Goal: Transaction & Acquisition: Purchase product/service

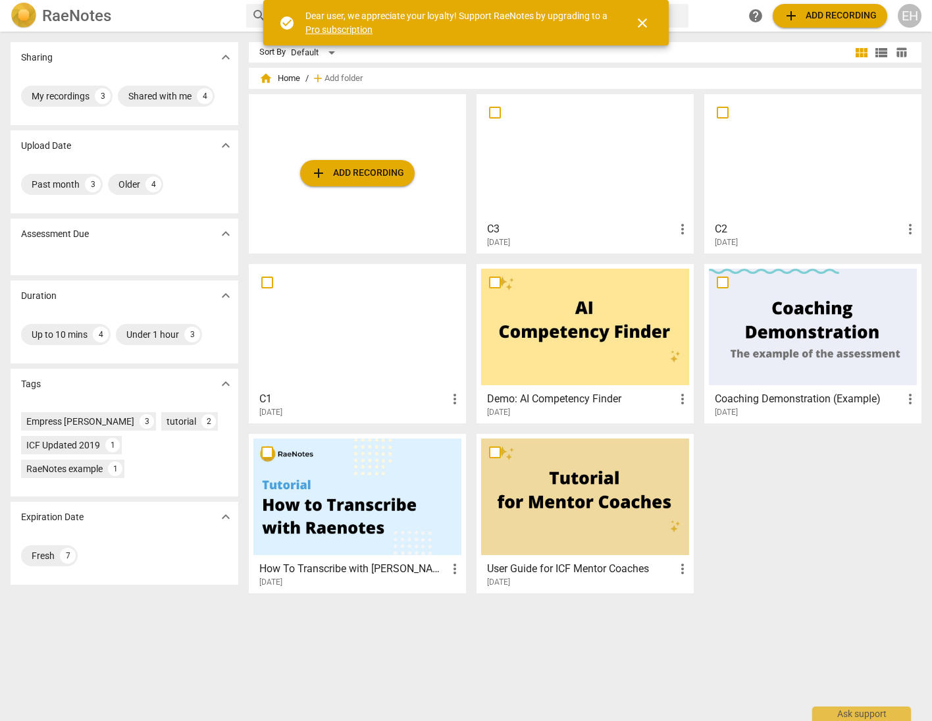
click at [598, 161] on div at bounding box center [585, 157] width 208 height 117
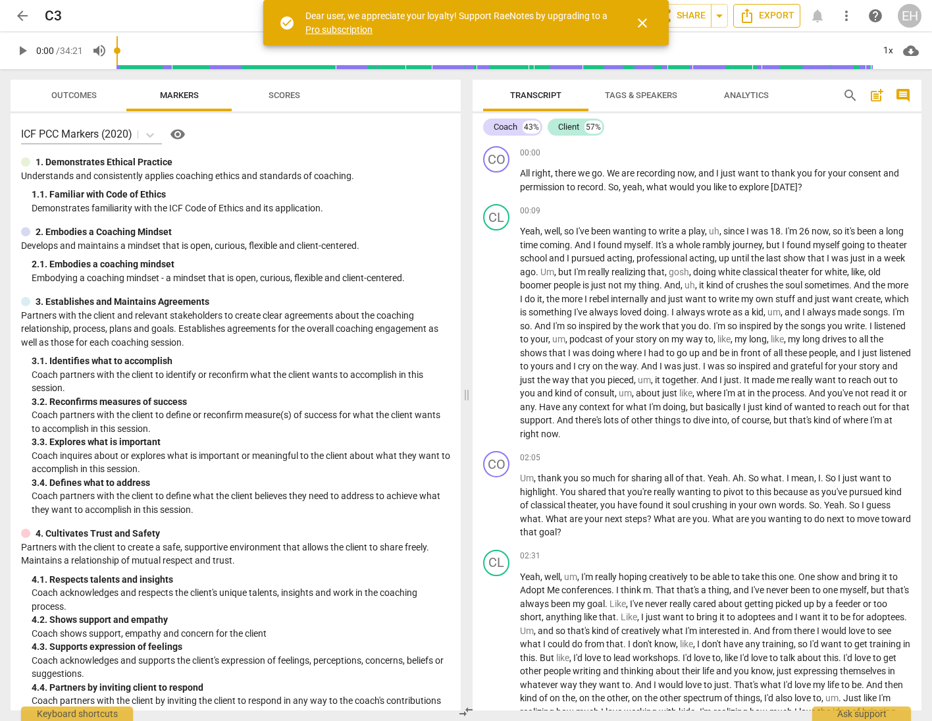
click at [757, 20] on span "Export" at bounding box center [766, 16] width 55 height 16
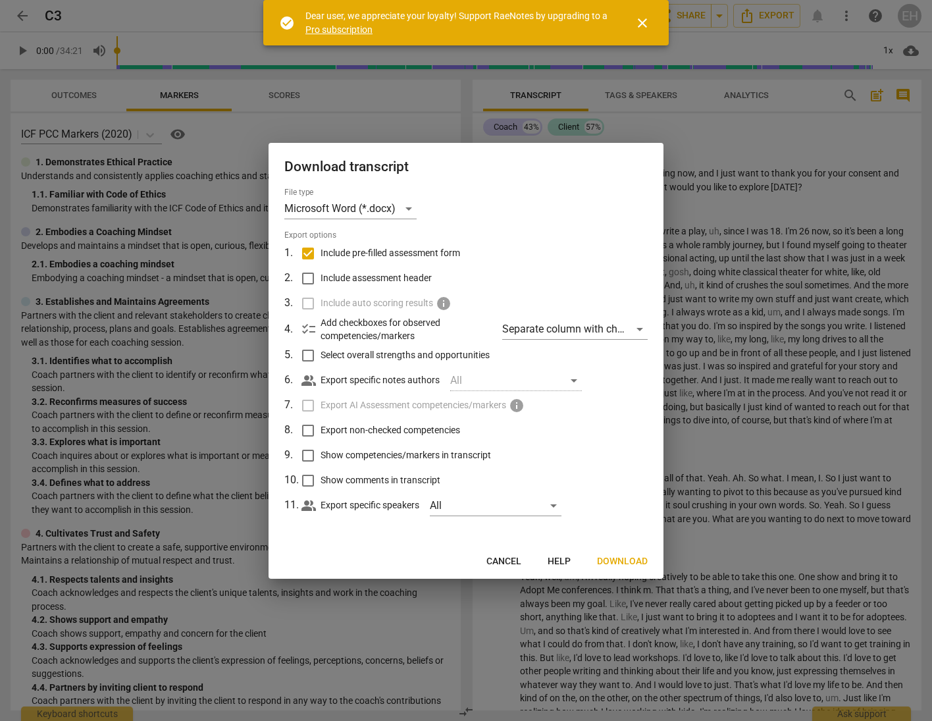
click at [623, 561] on span "Download" at bounding box center [622, 561] width 51 height 13
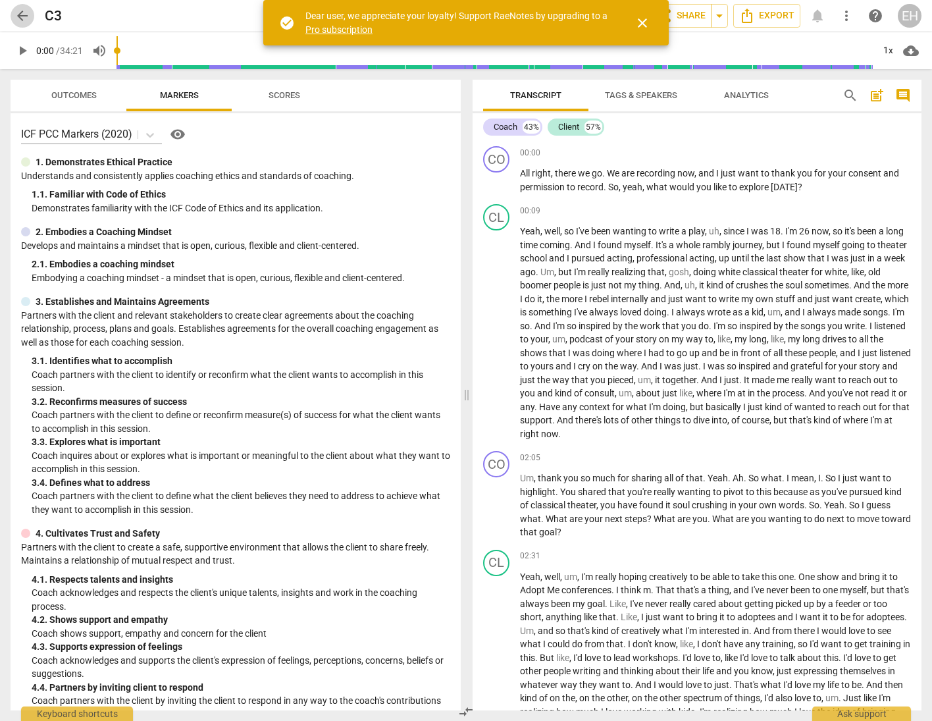
click at [22, 15] on span "arrow_back" at bounding box center [22, 16] width 16 height 16
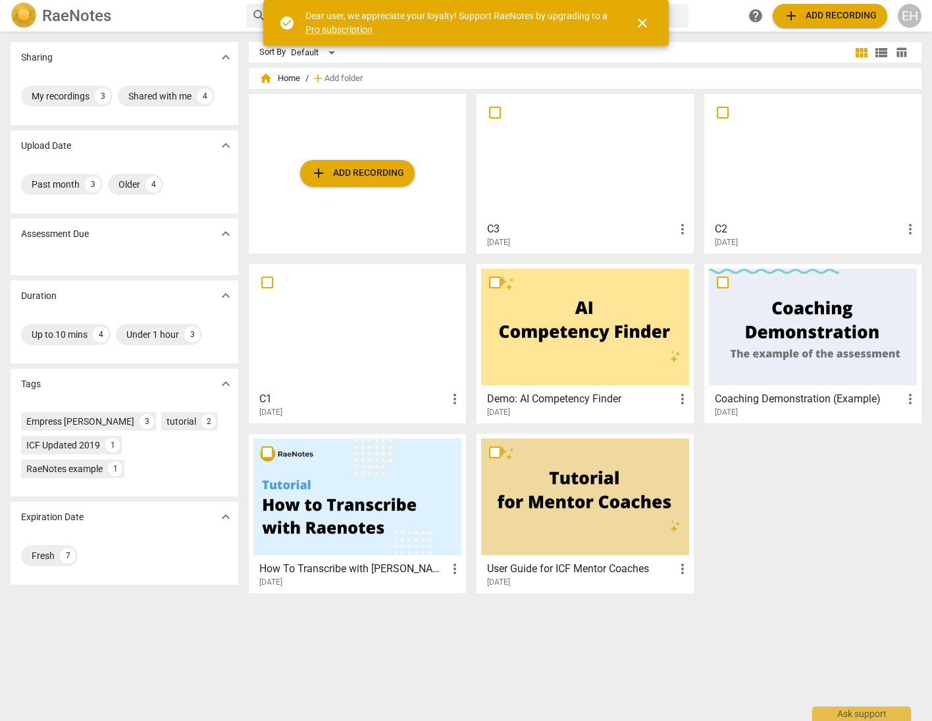
click at [392, 176] on span "add Add recording" at bounding box center [357, 173] width 93 height 16
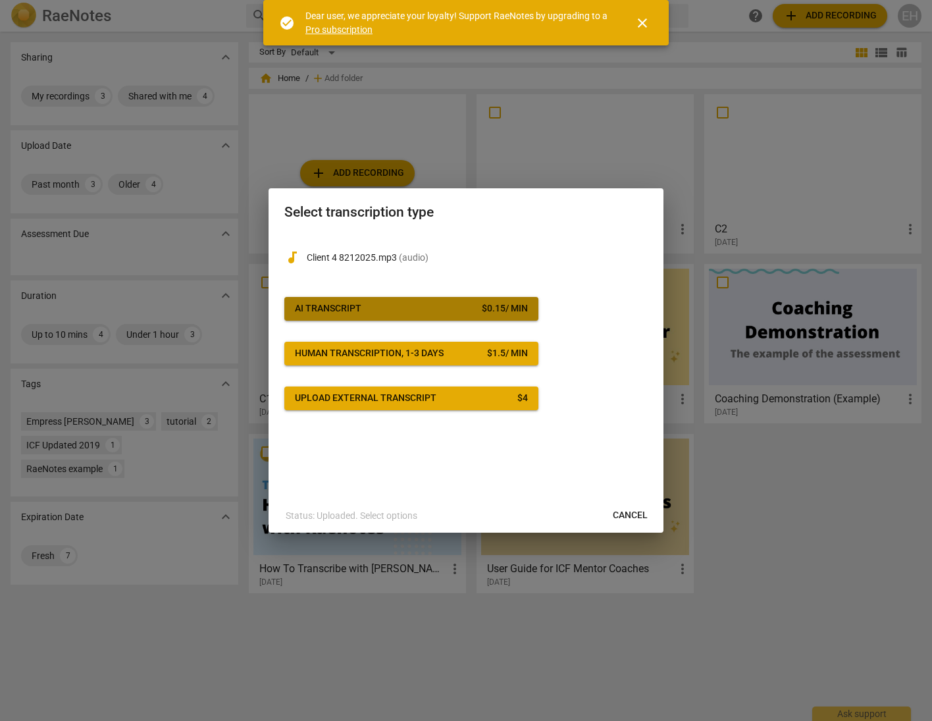
click at [508, 314] on div "$ 0.15 / min" at bounding box center [505, 308] width 46 height 13
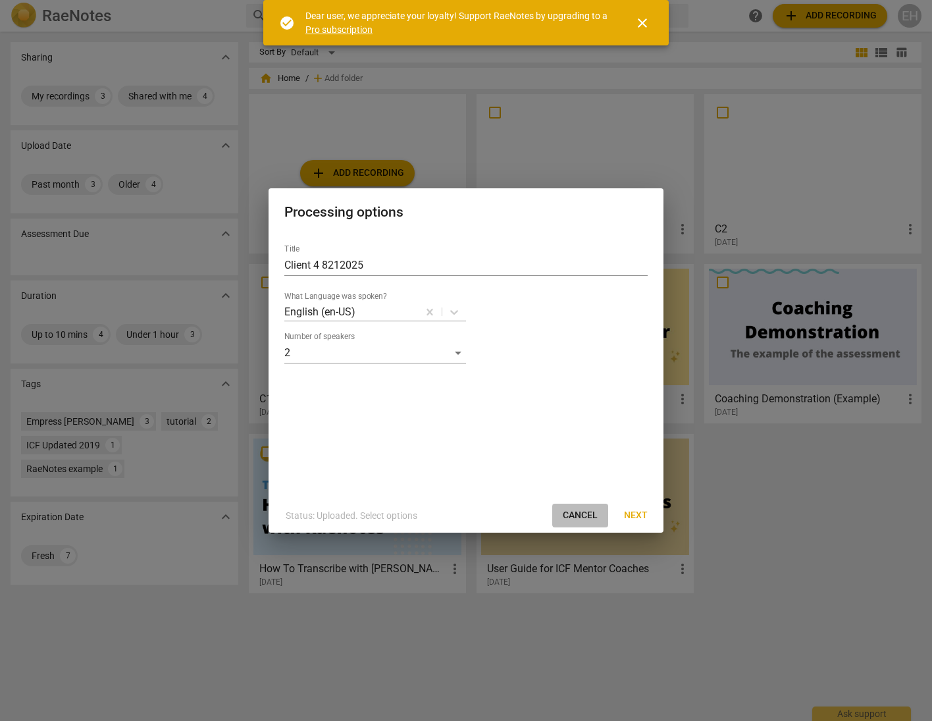
click at [583, 517] on span "Cancel" at bounding box center [580, 515] width 35 height 13
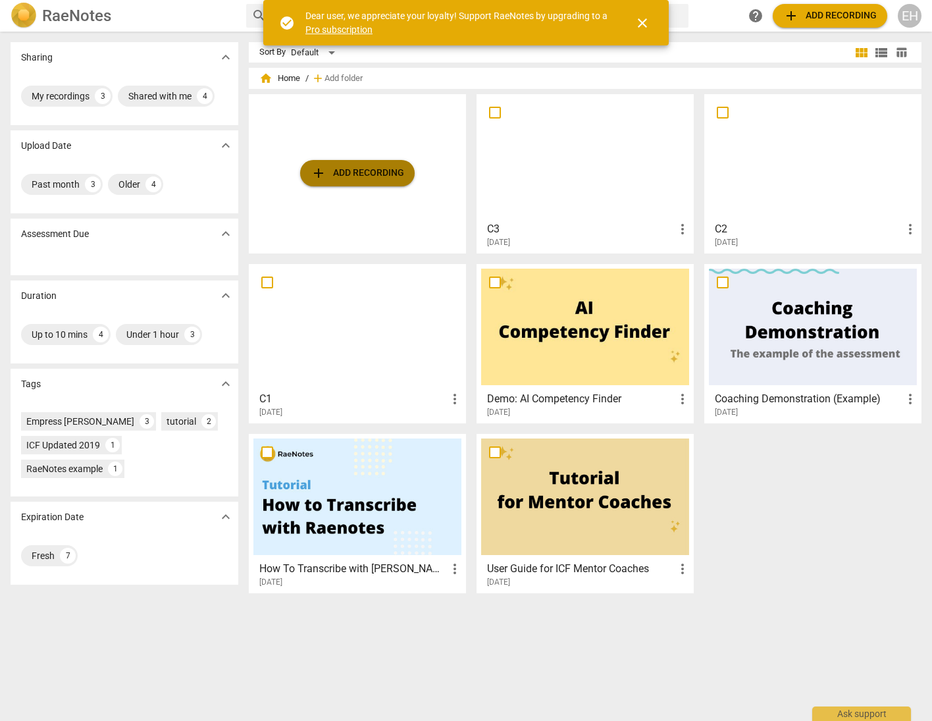
click at [357, 163] on button "add Add recording" at bounding box center [357, 173] width 115 height 26
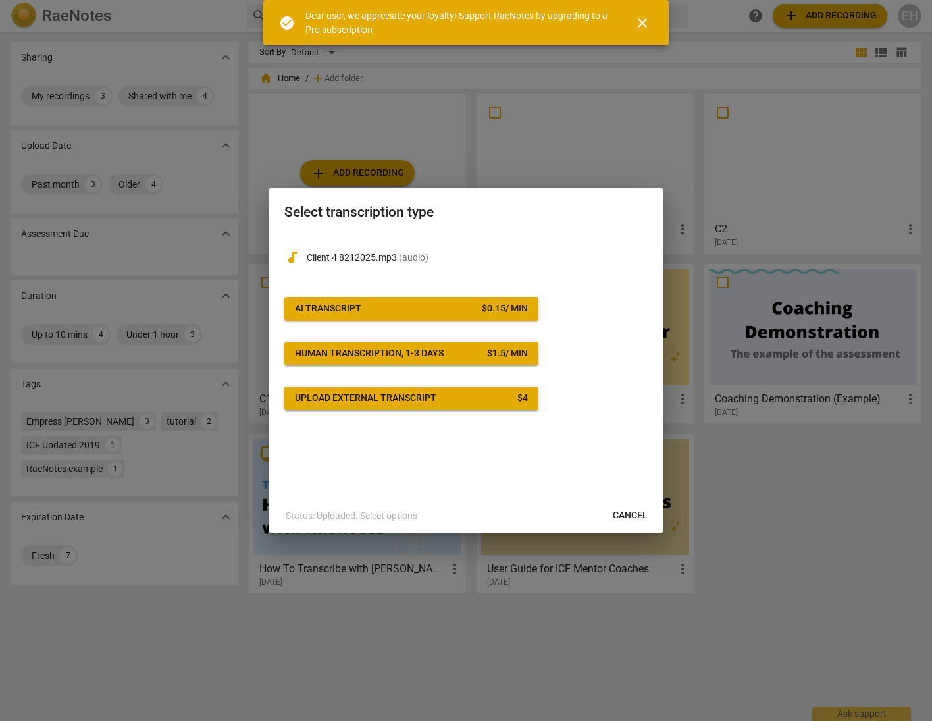
click at [452, 309] on span "AI Transcript $ 0.15 / min" at bounding box center [411, 308] width 233 height 13
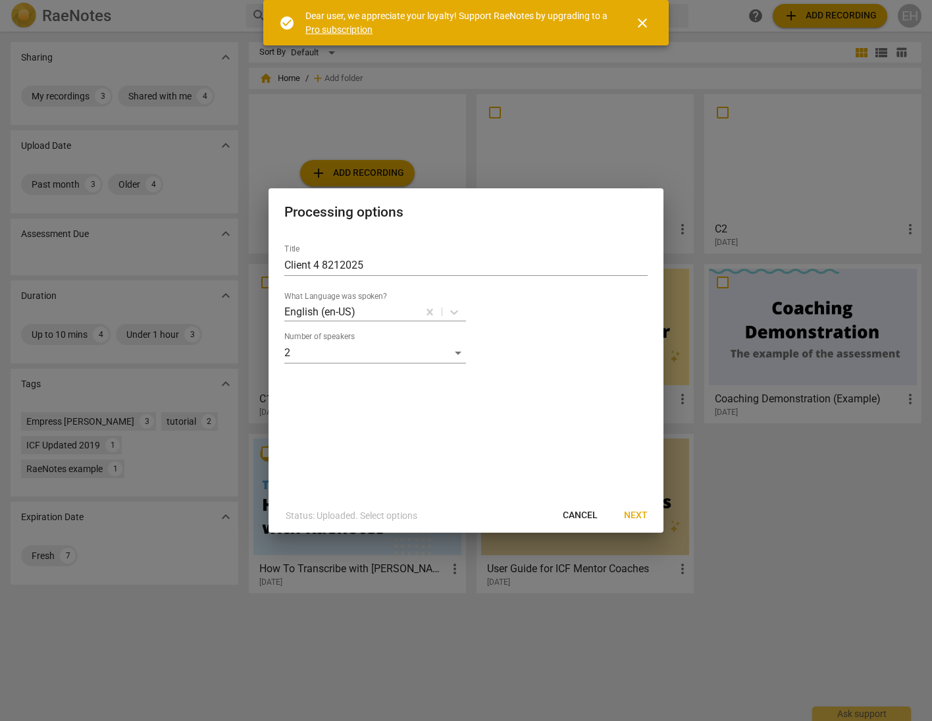
click at [636, 509] on span "Next" at bounding box center [636, 515] width 24 height 13
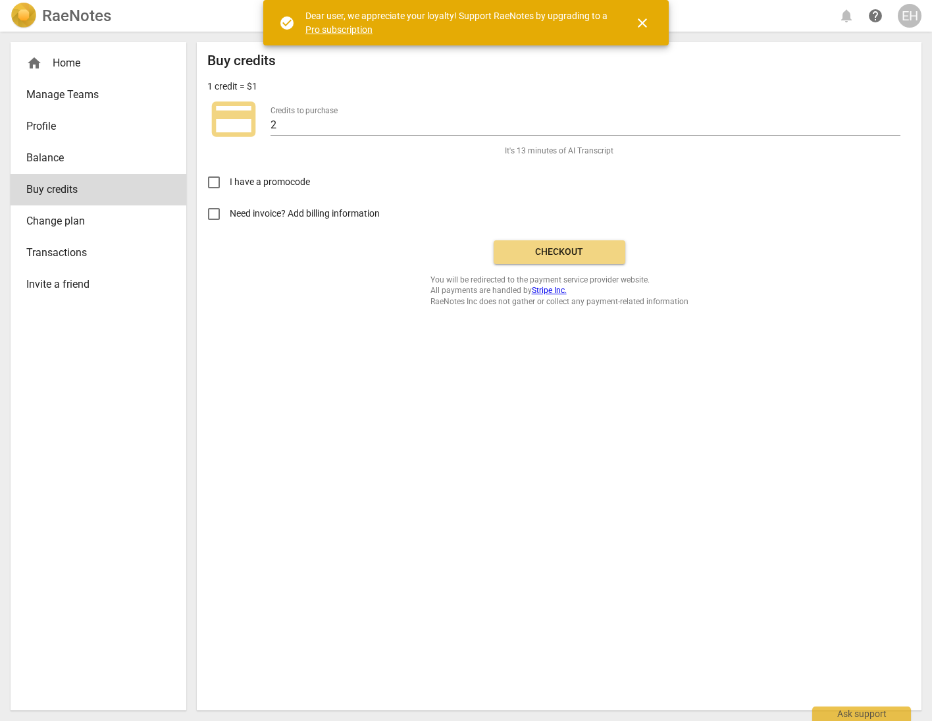
click at [572, 251] on span "Checkout" at bounding box center [559, 252] width 111 height 13
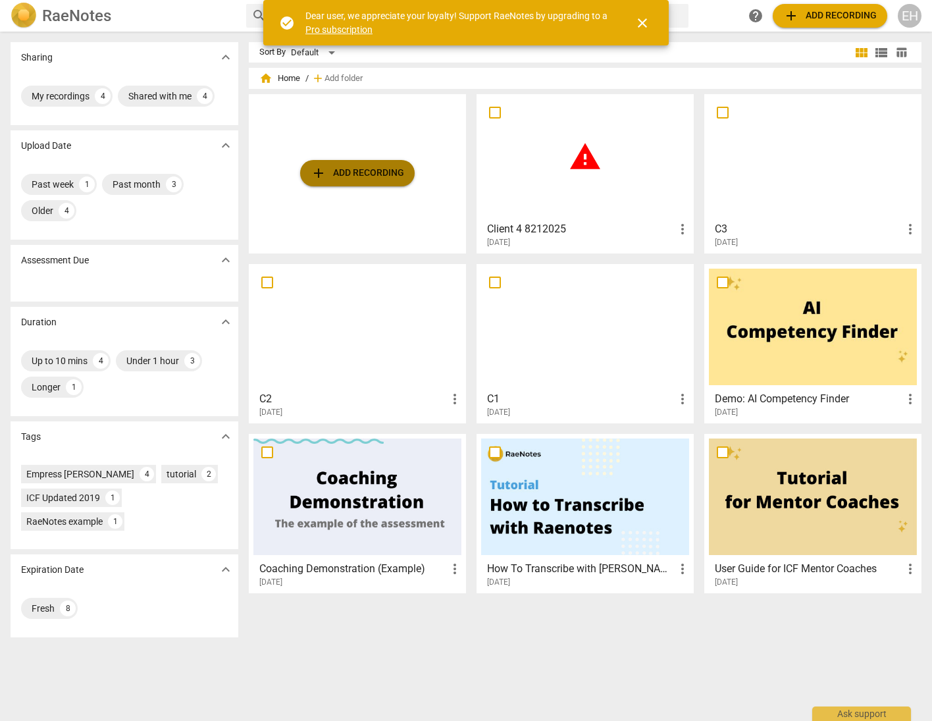
click at [360, 170] on span "add Add recording" at bounding box center [357, 173] width 93 height 16
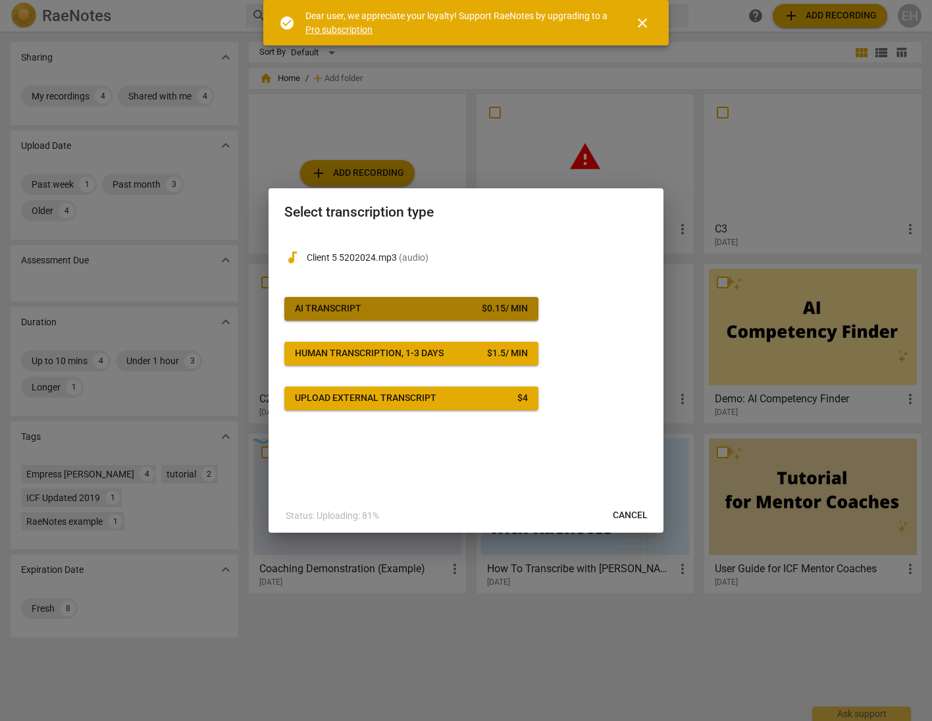
click at [476, 305] on span "AI Transcript $ 0.15 / min" at bounding box center [411, 308] width 233 height 13
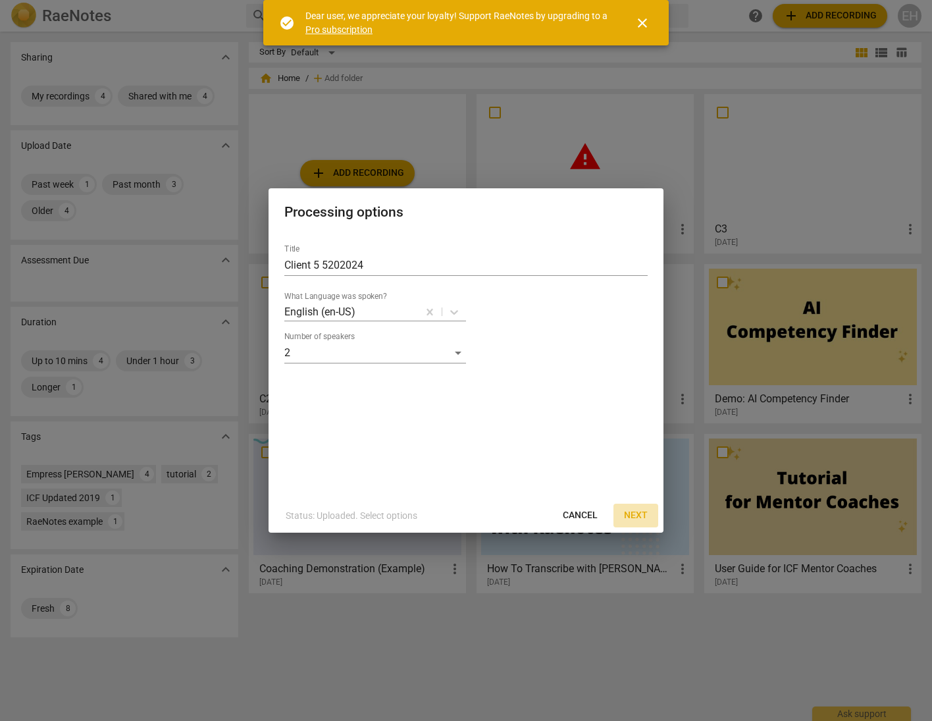
click at [642, 519] on span "Next" at bounding box center [636, 515] width 24 height 13
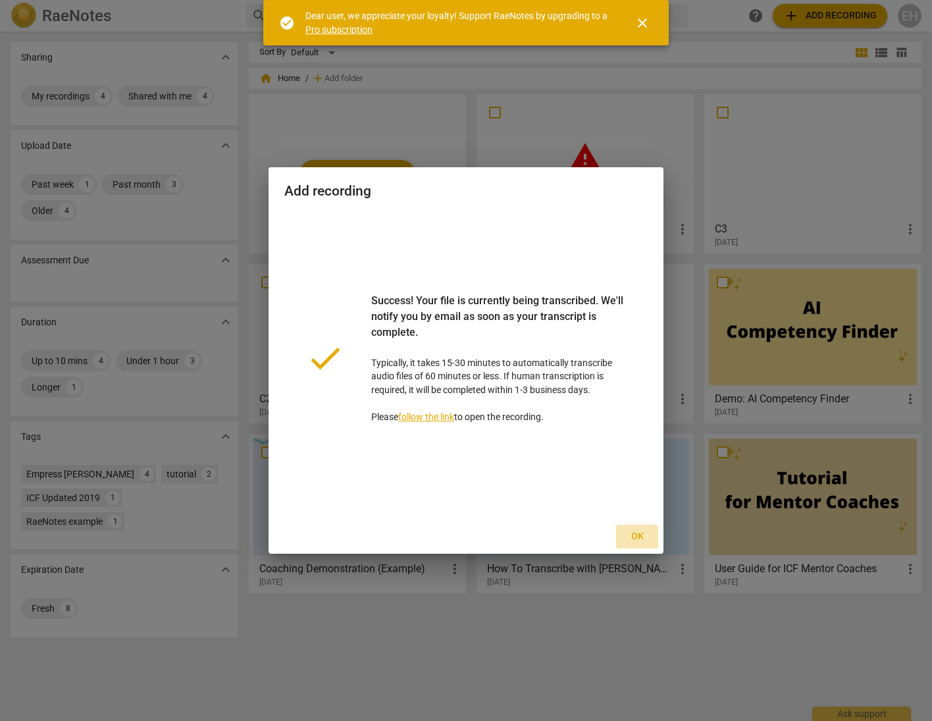
click at [639, 536] on span "Ok" at bounding box center [637, 536] width 21 height 13
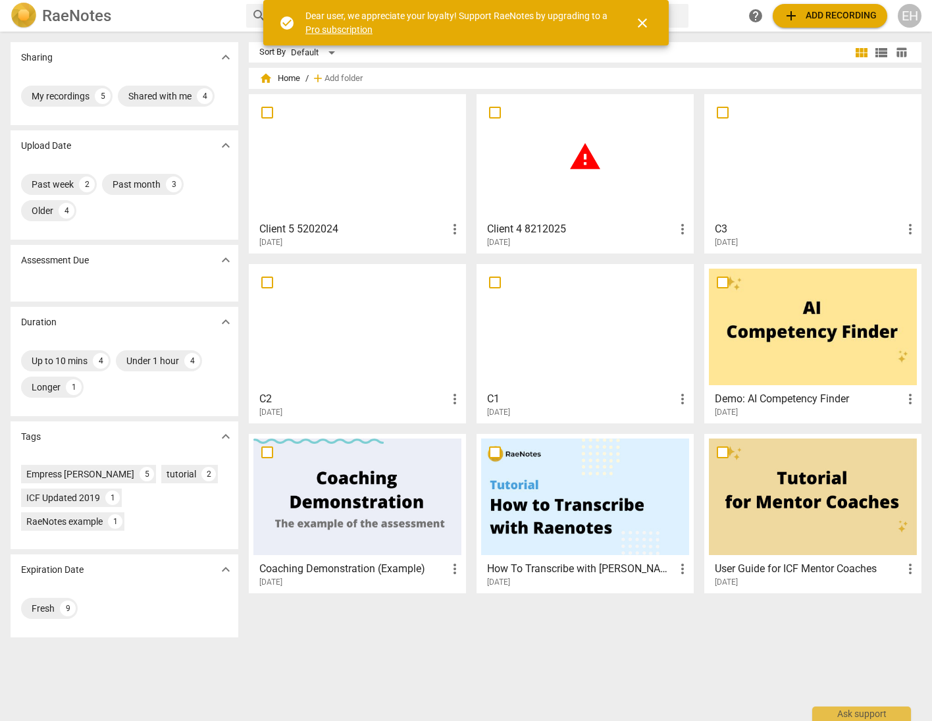
click at [591, 157] on span "warning" at bounding box center [585, 156] width 33 height 33
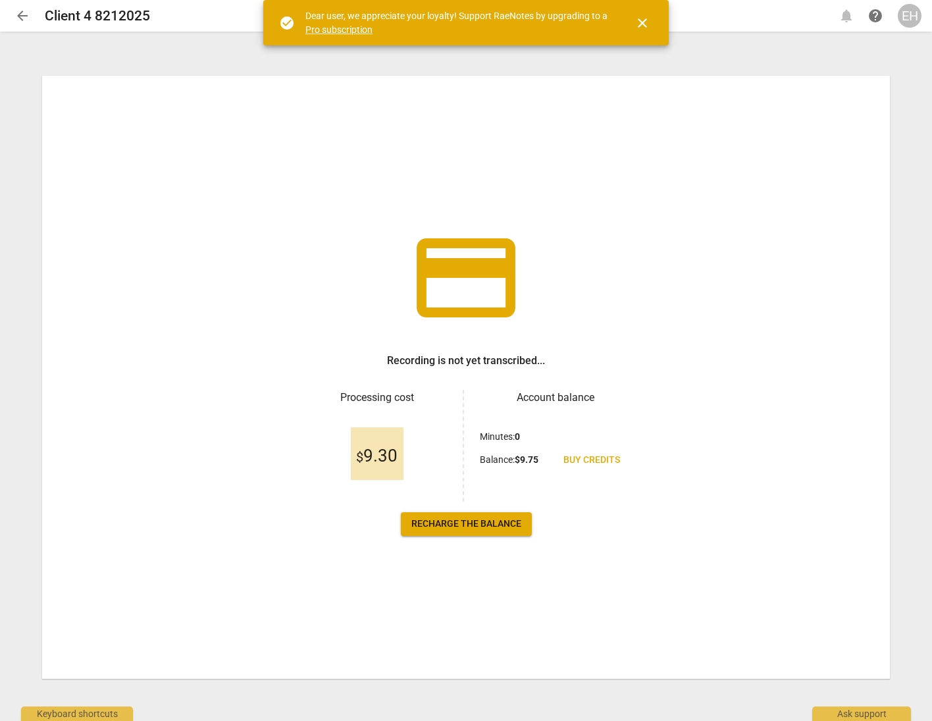
click at [601, 455] on span "Buy credits" at bounding box center [591, 460] width 57 height 13
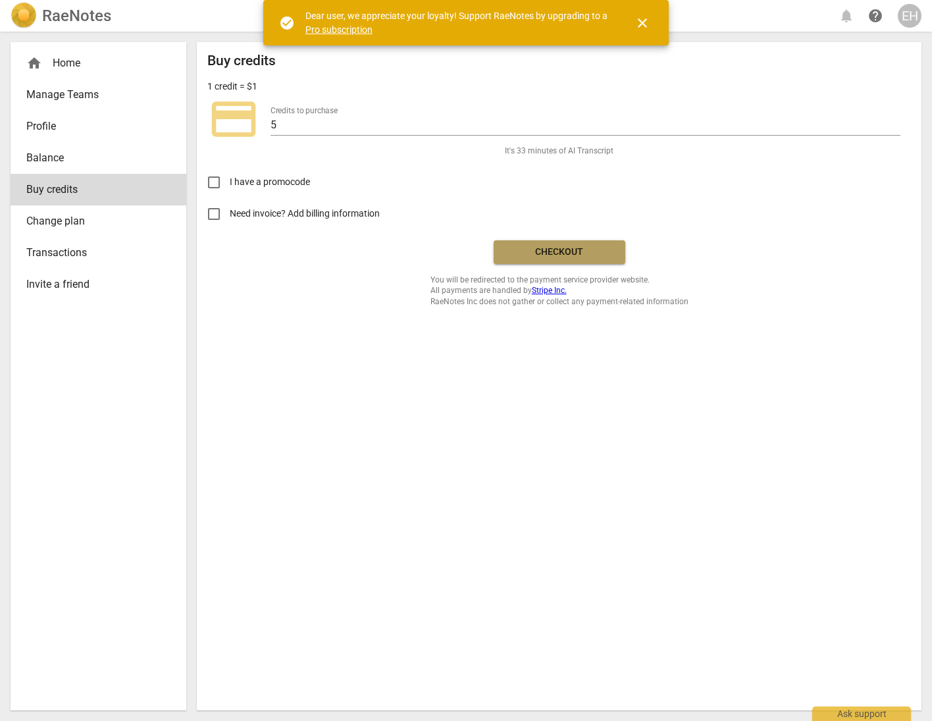
click at [555, 251] on span "Checkout" at bounding box center [559, 252] width 111 height 13
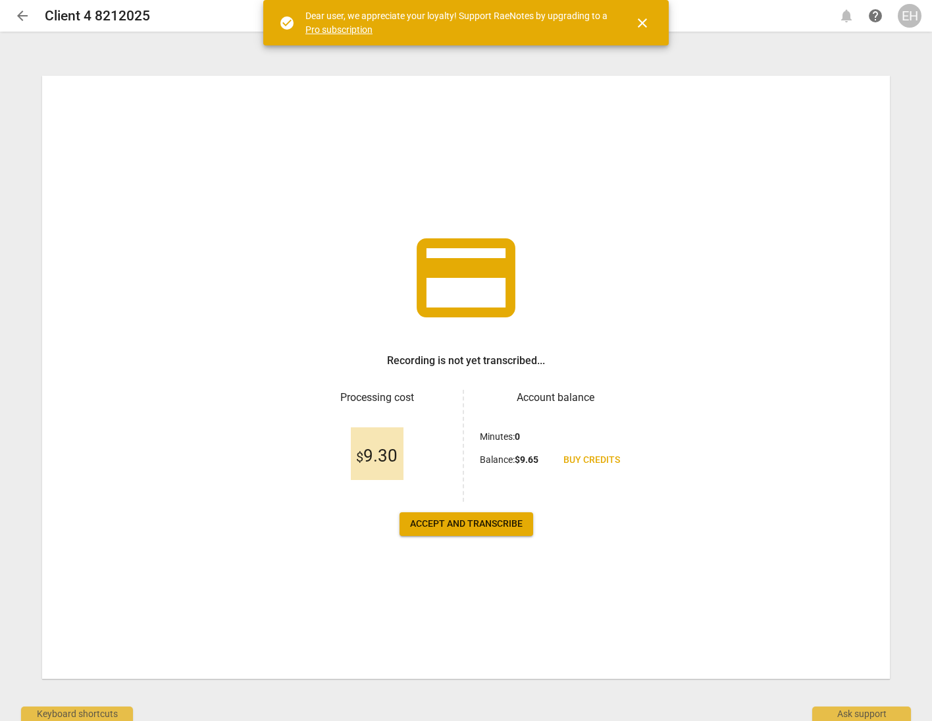
click at [495, 528] on span "Accept and transcribe" at bounding box center [466, 523] width 113 height 13
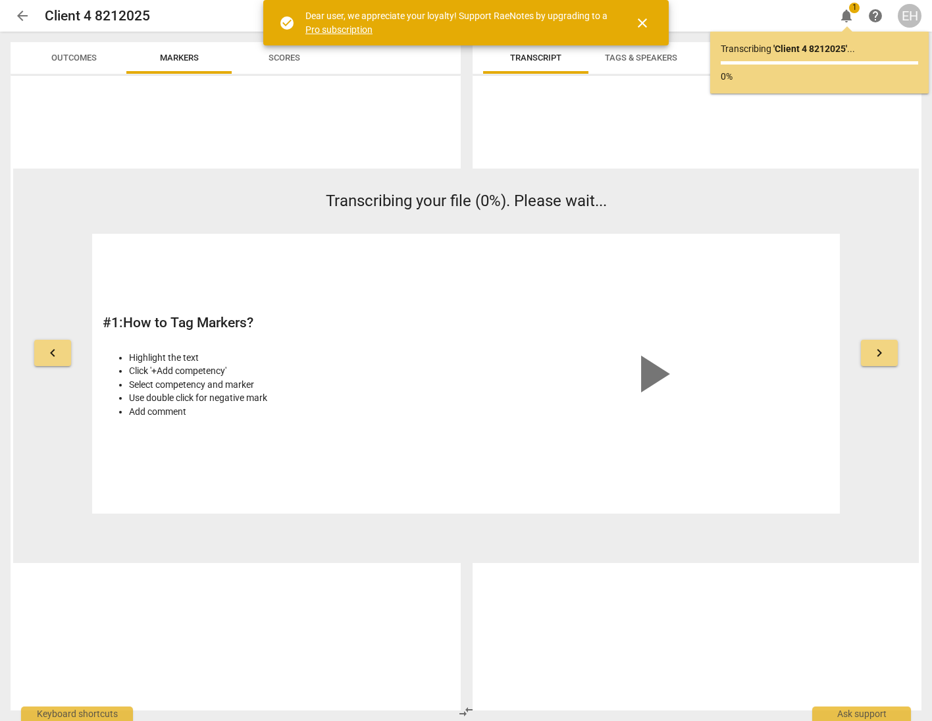
click at [27, 15] on span "arrow_back" at bounding box center [22, 16] width 16 height 16
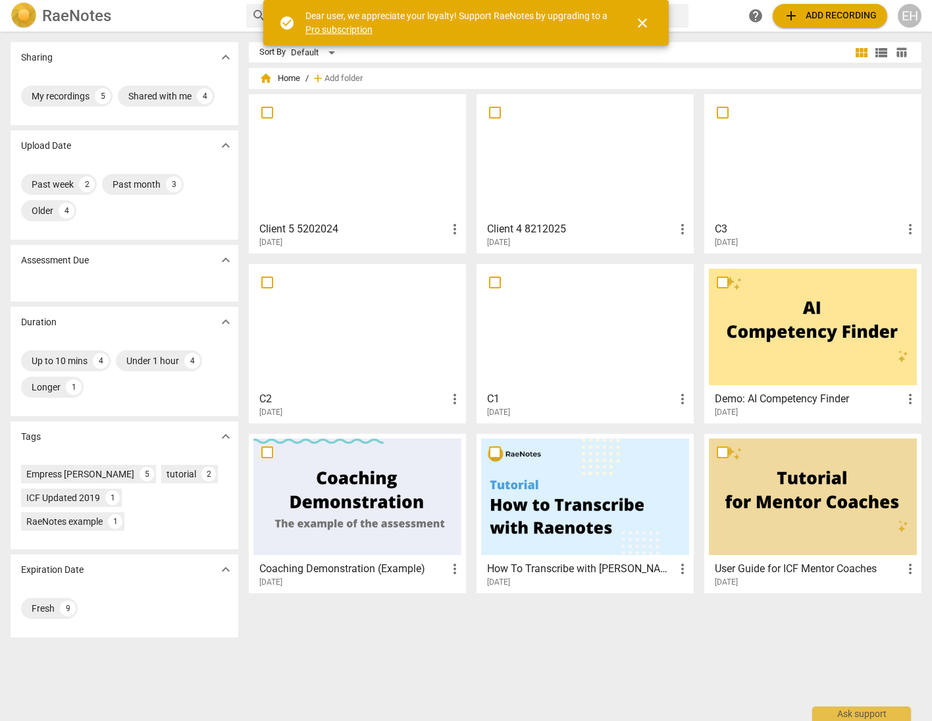
click at [316, 173] on div at bounding box center [357, 157] width 208 height 117
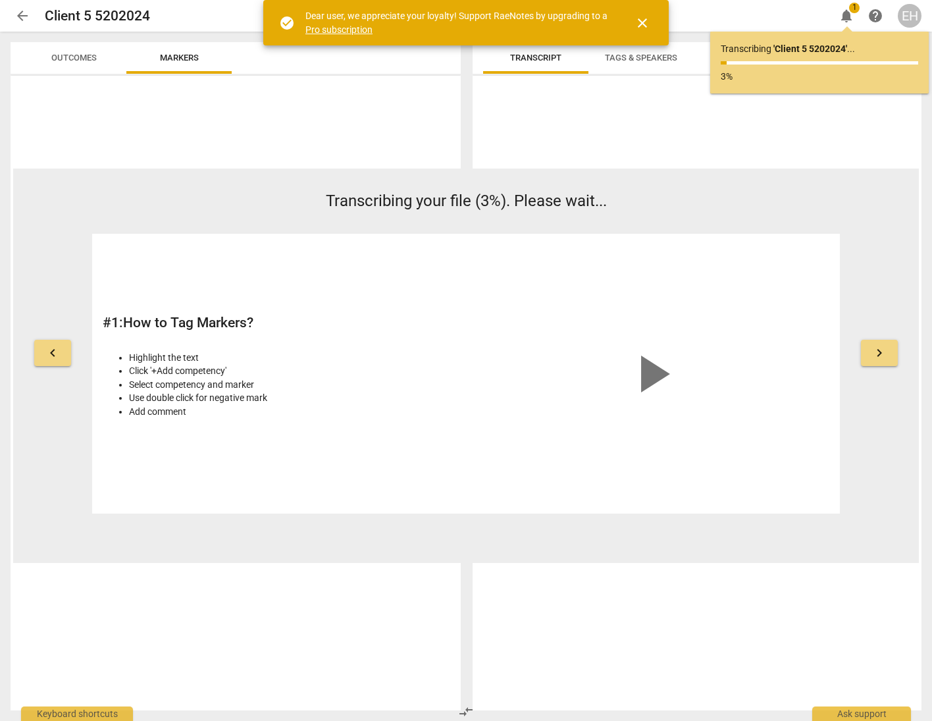
click at [20, 11] on span "arrow_back" at bounding box center [22, 16] width 16 height 16
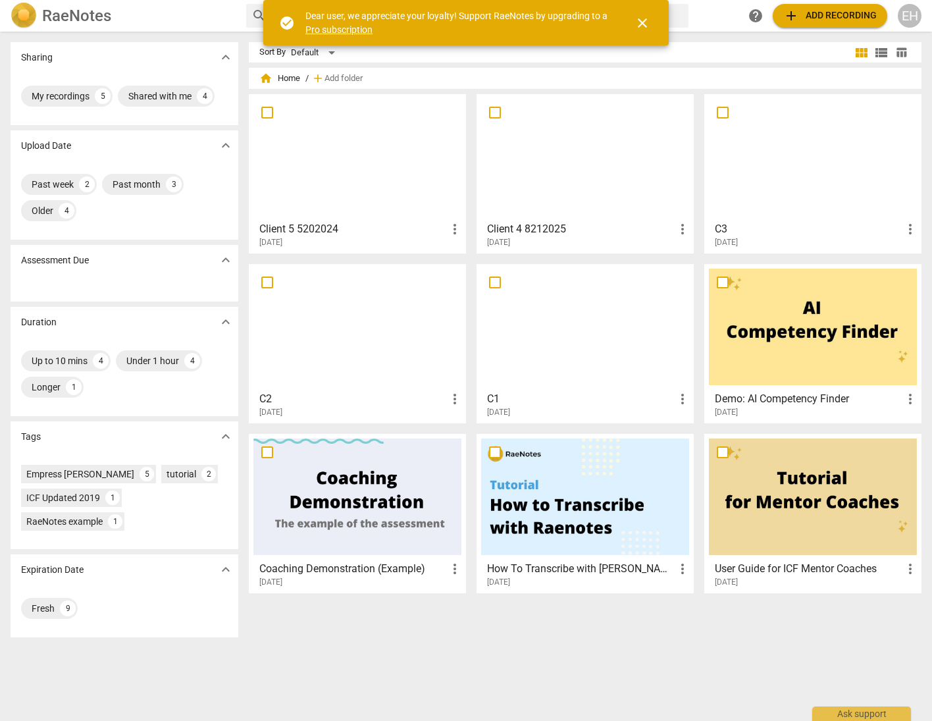
click at [568, 186] on div at bounding box center [585, 157] width 208 height 117
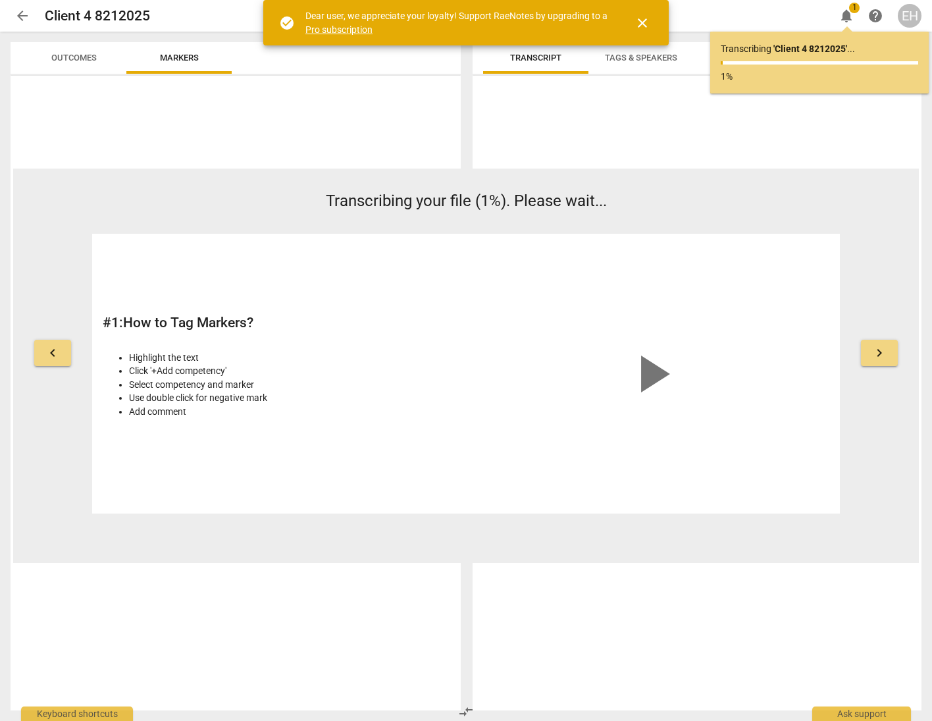
click at [15, 17] on span "arrow_back" at bounding box center [22, 16] width 16 height 16
